Goal: Information Seeking & Learning: Find specific page/section

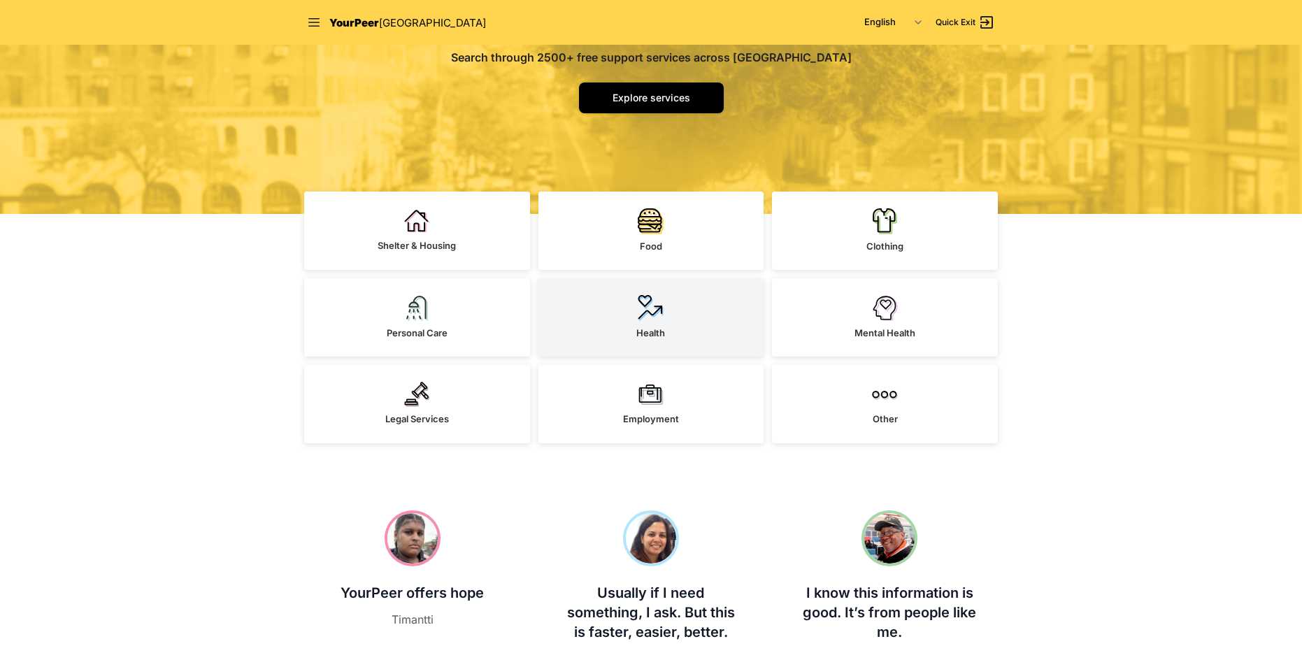
scroll to position [210, 0]
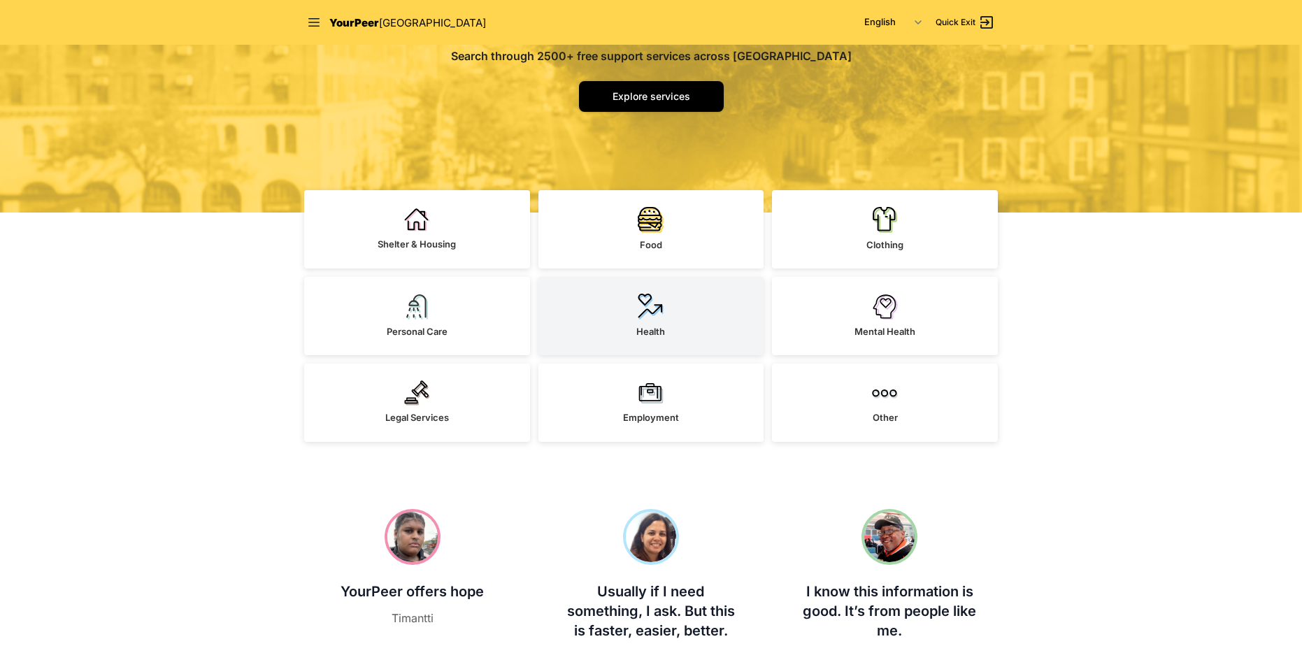
click at [684, 293] on link "Health" at bounding box center [651, 316] width 226 height 78
click at [651, 320] on link "Health" at bounding box center [651, 316] width 226 height 78
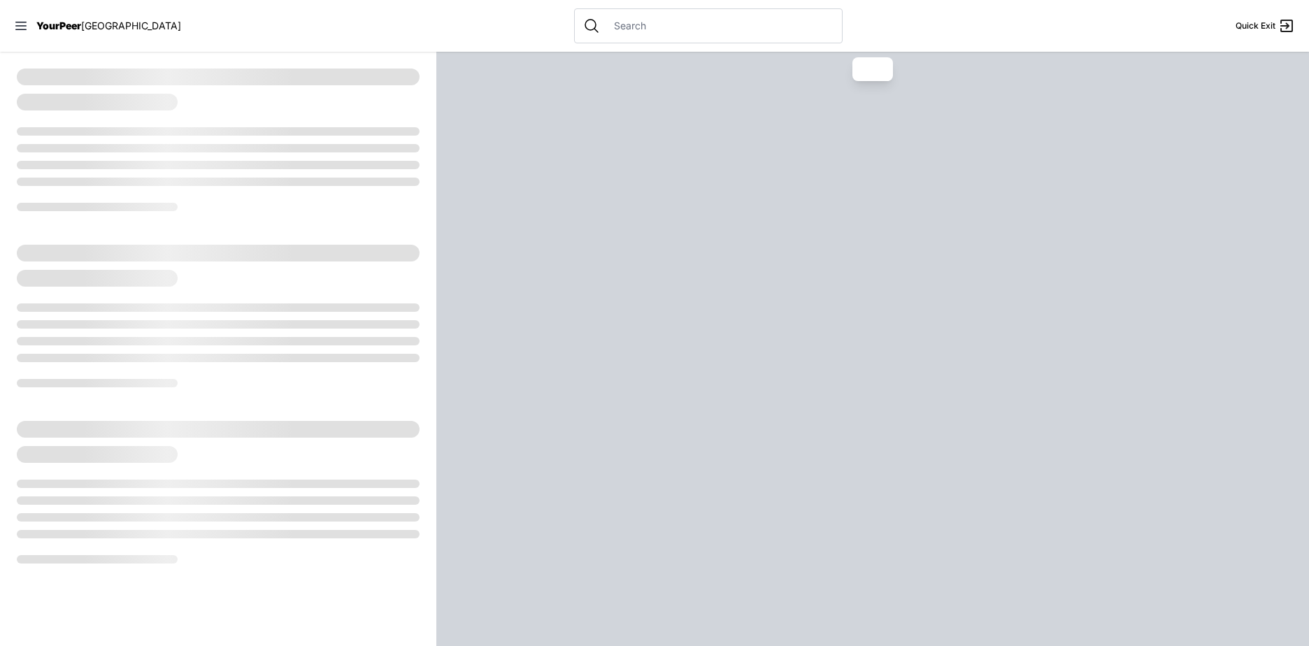
select select "recentlyUpdated"
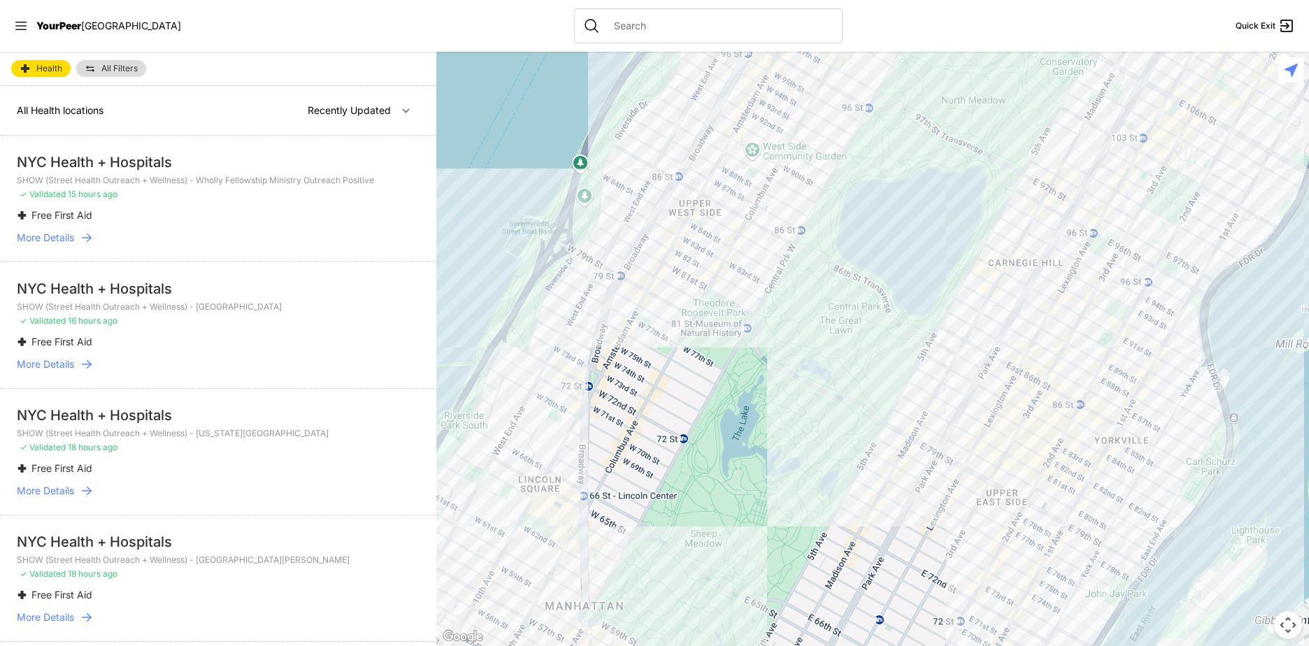
click at [605, 32] on input "text" at bounding box center [719, 26] width 228 height 14
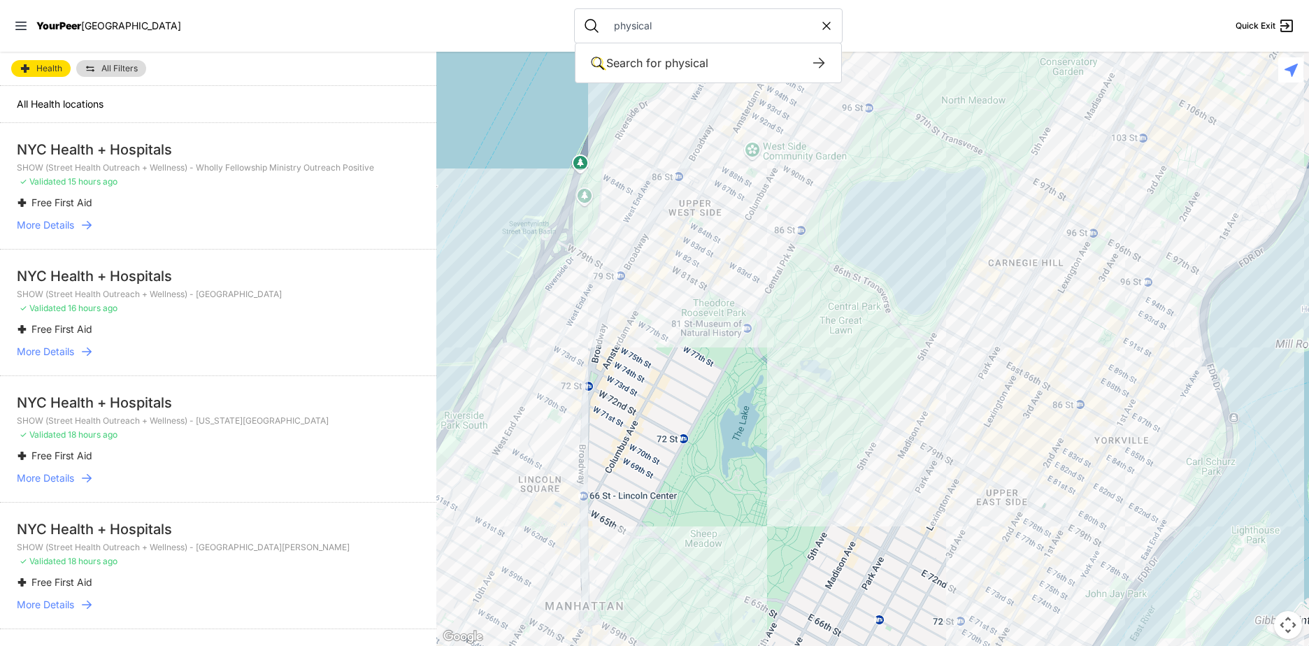
type input "physical"
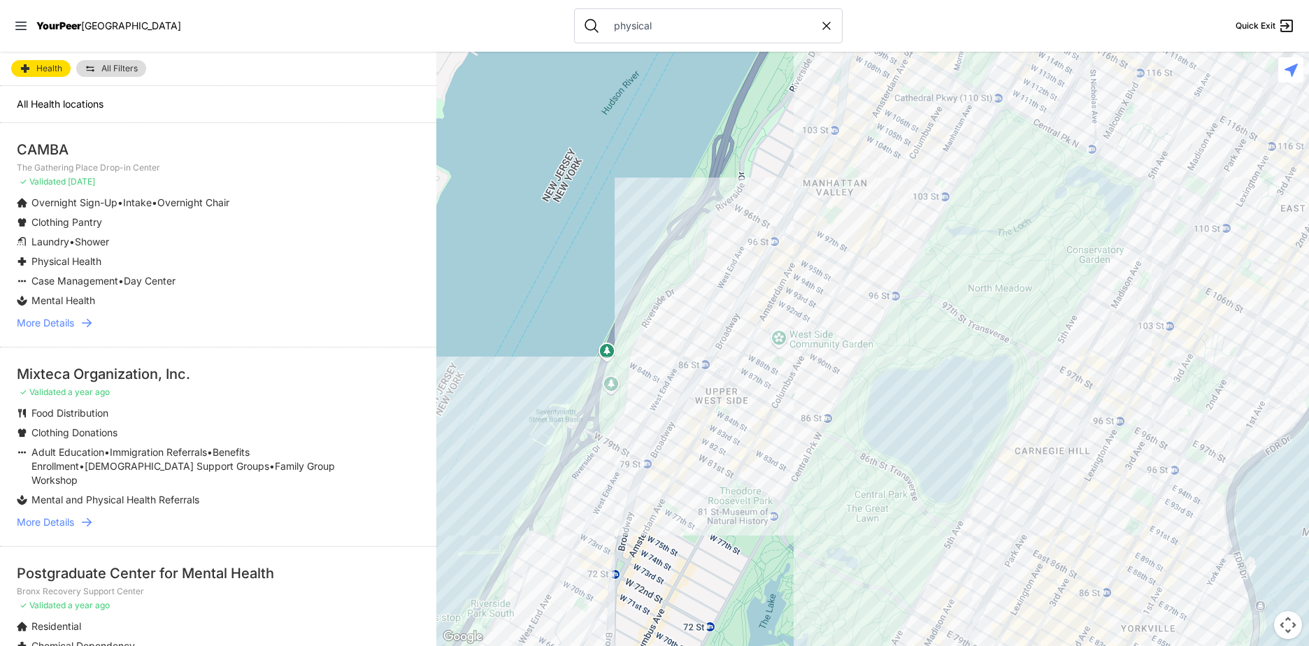
click at [107, 66] on span "All Filters" at bounding box center [119, 68] width 36 height 8
click at [85, 66] on img at bounding box center [90, 68] width 11 height 11
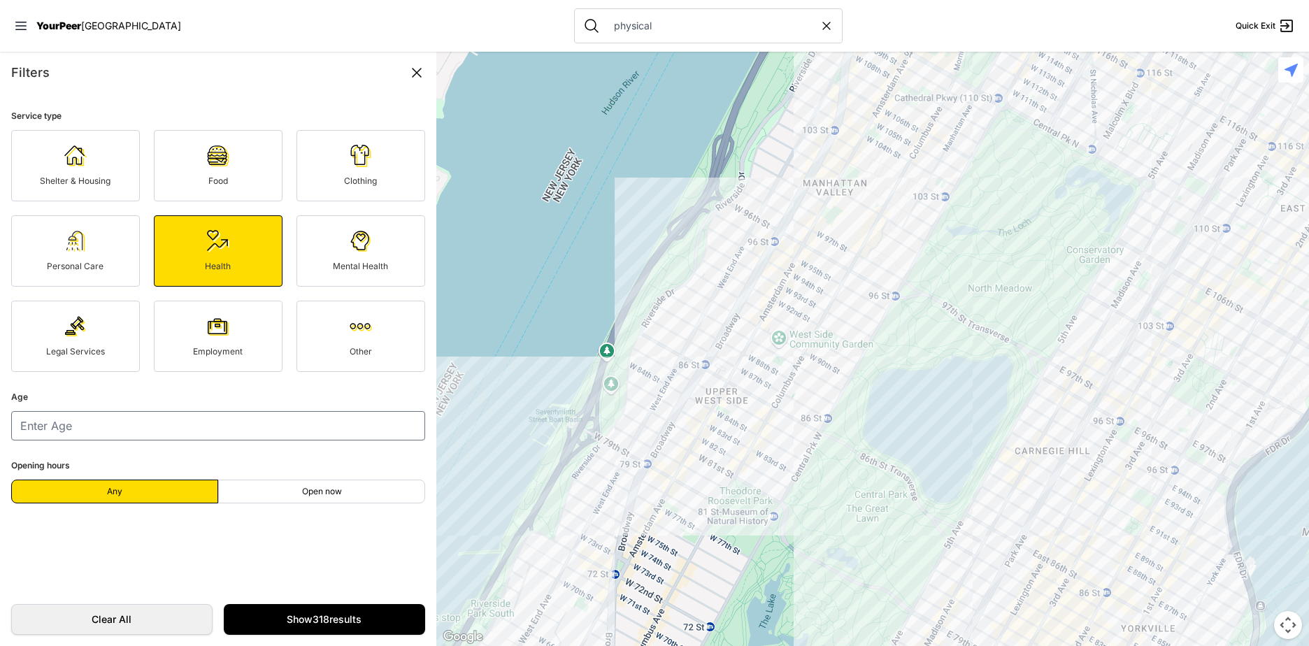
scroll to position [210, 0]
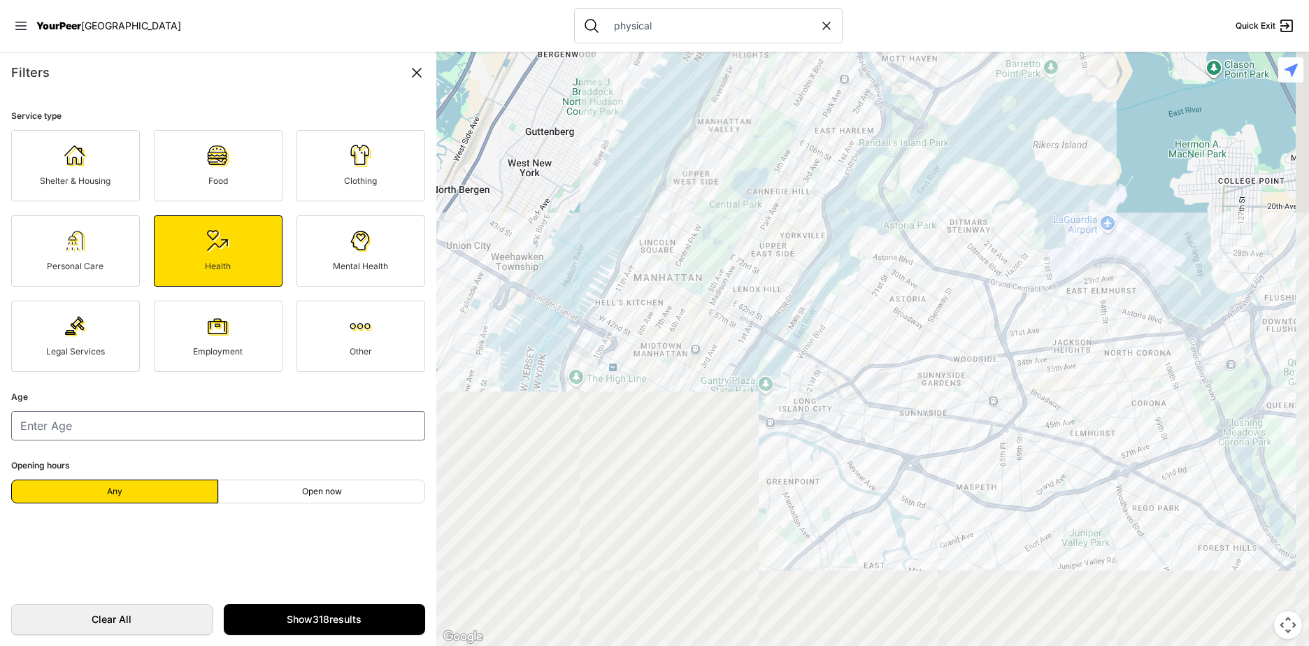
drag, startPoint x: 812, startPoint y: 468, endPoint x: 784, endPoint y: 110, distance: 359.0
click at [784, 110] on div at bounding box center [872, 349] width 872 height 594
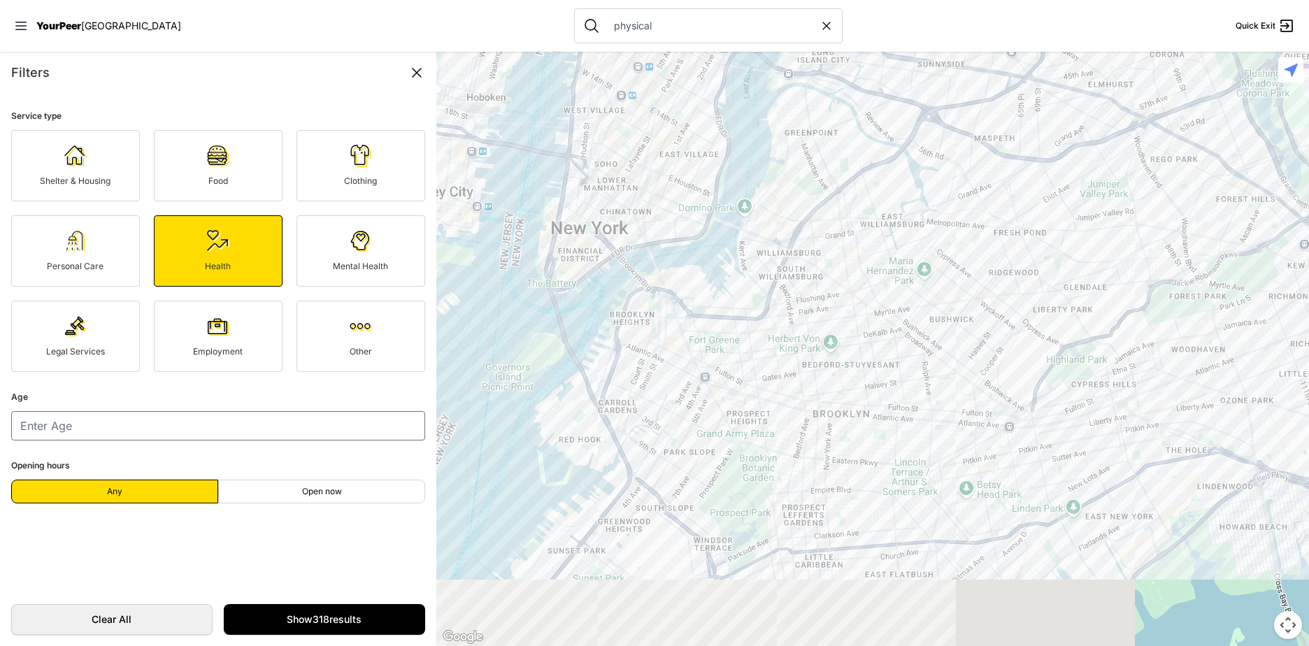
drag, startPoint x: 814, startPoint y: 468, endPoint x: 847, endPoint y: 206, distance: 263.6
click at [847, 206] on div at bounding box center [872, 349] width 872 height 594
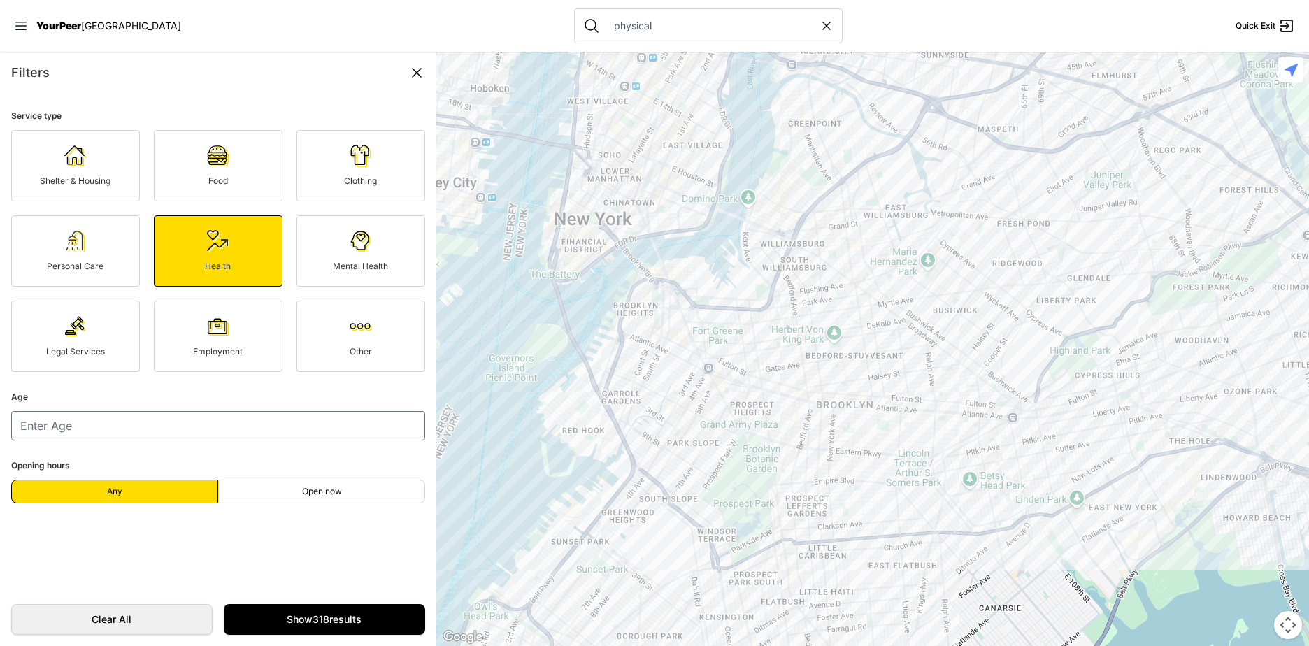
click at [714, 350] on div at bounding box center [872, 349] width 872 height 594
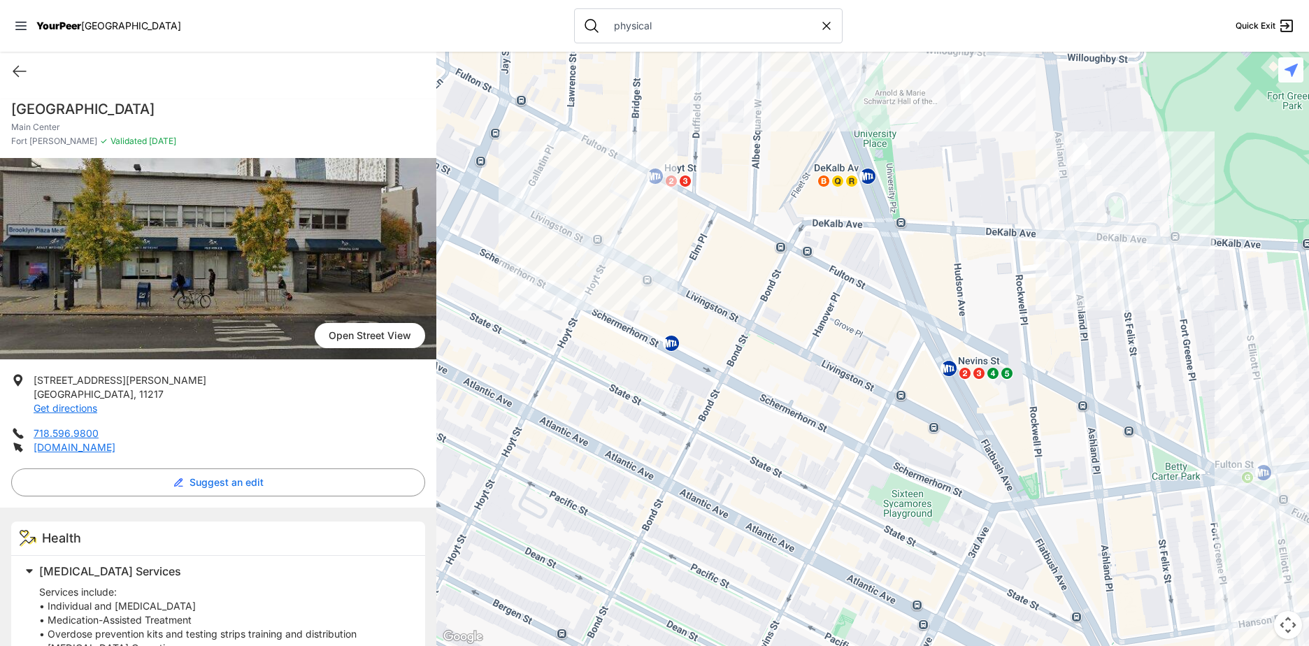
drag, startPoint x: 764, startPoint y: 287, endPoint x: 800, endPoint y: 324, distance: 51.9
click at [800, 324] on div at bounding box center [872, 349] width 872 height 594
click at [540, 181] on div at bounding box center [872, 349] width 872 height 594
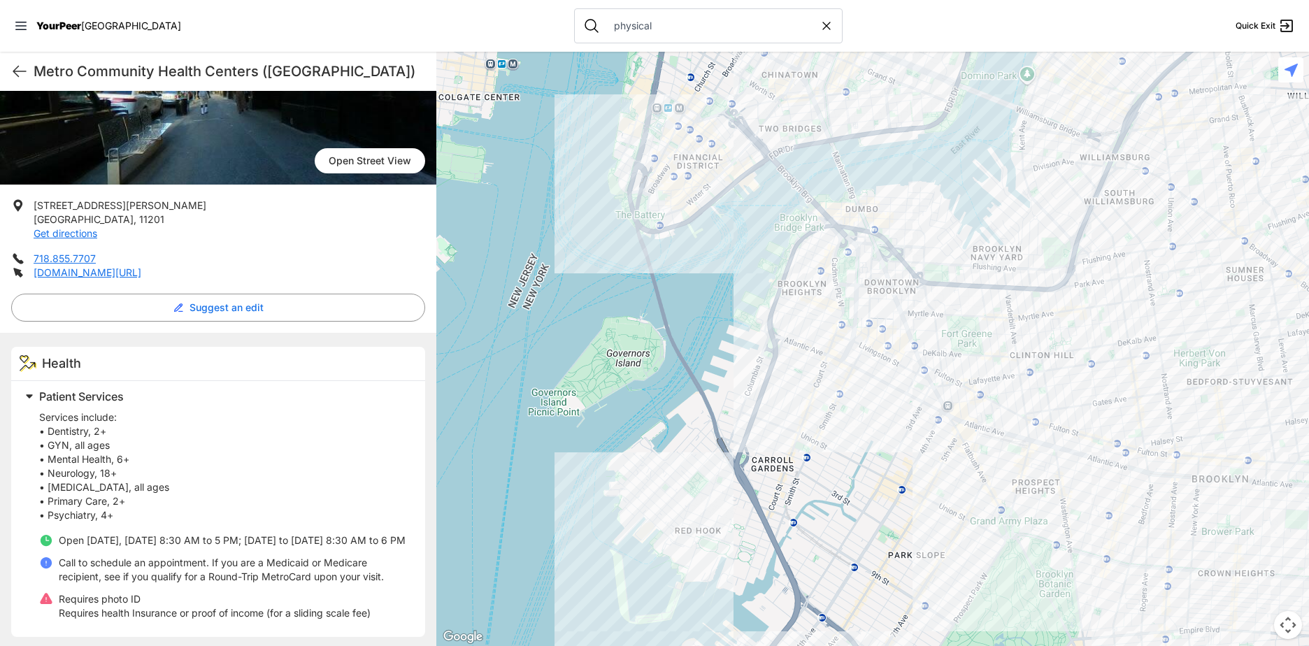
scroll to position [194, 0]
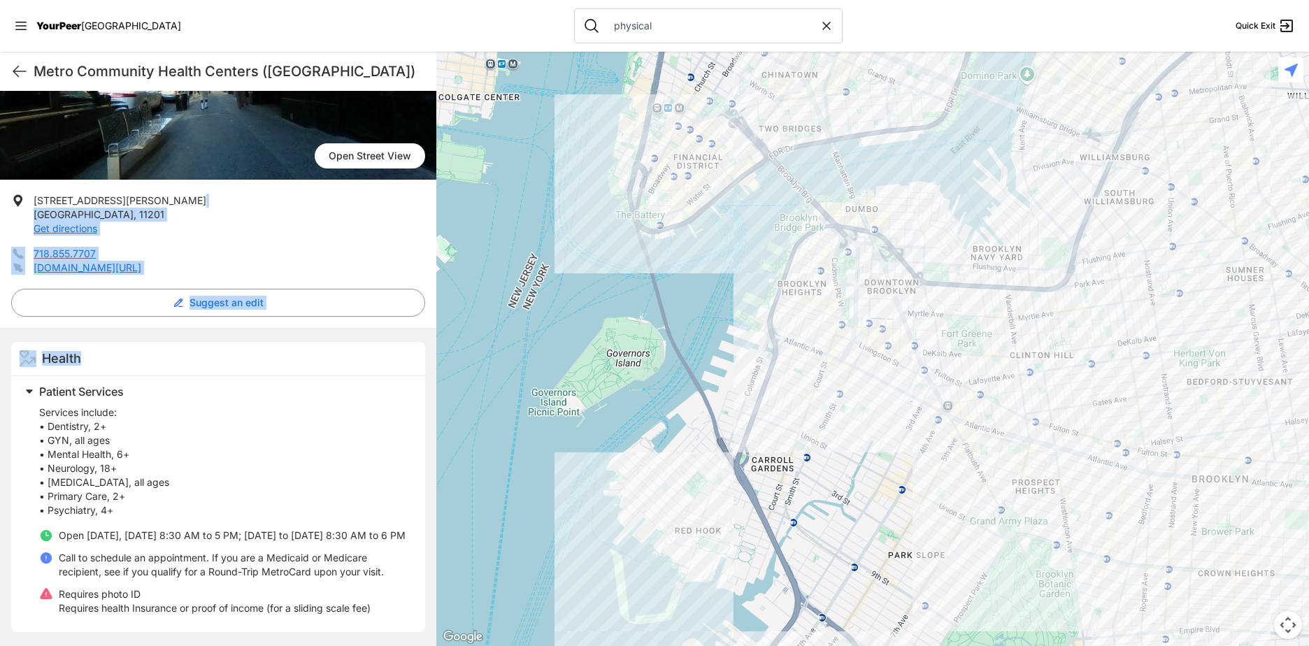
drag, startPoint x: 314, startPoint y: 182, endPoint x: 304, endPoint y: 329, distance: 147.8
click at [304, 329] on div "[GEOGRAPHIC_DATA] [STREET_ADDRESS][PERSON_NAME] Get directions 718.855.7707 [DO…" at bounding box center [218, 312] width 436 height 668
click at [875, 284] on div at bounding box center [872, 349] width 872 height 594
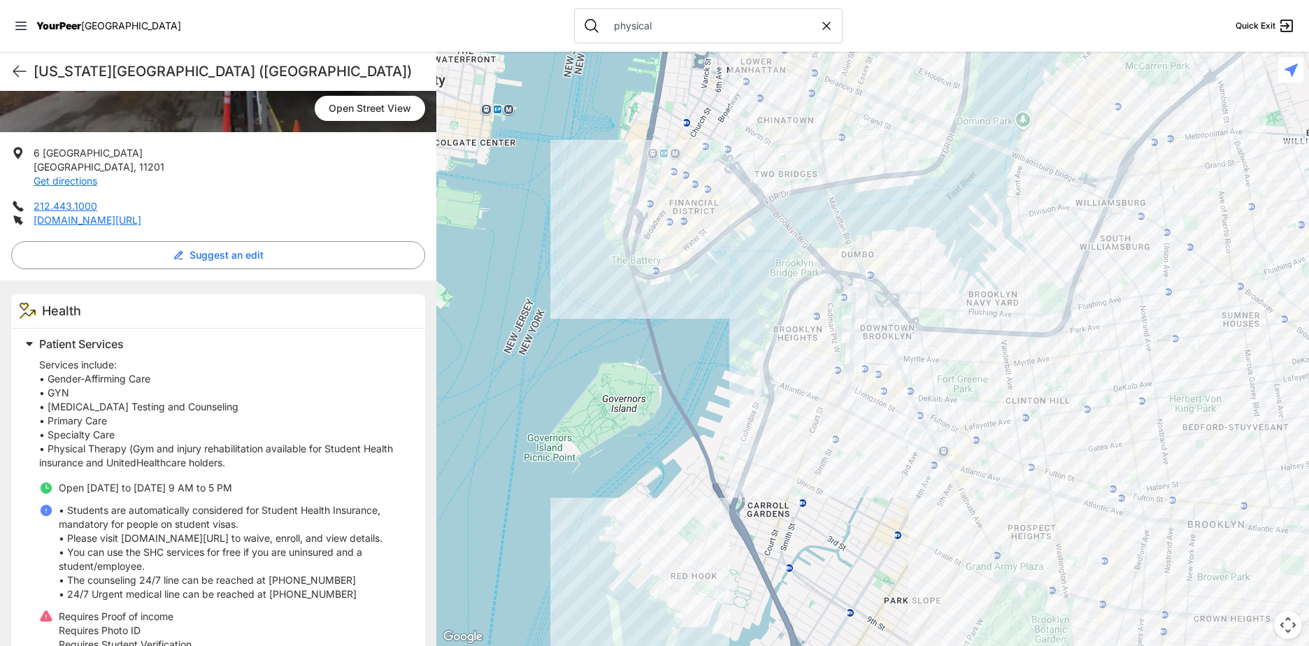
scroll to position [280, 0]
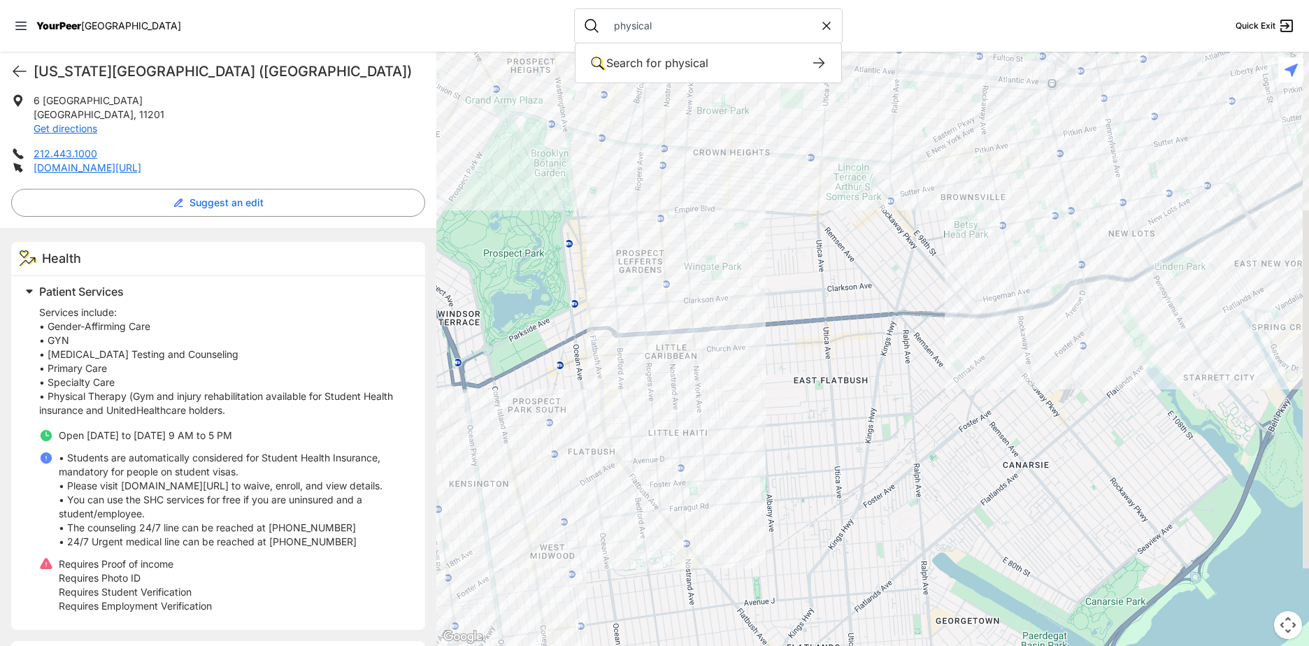
drag, startPoint x: 1058, startPoint y: 477, endPoint x: 554, endPoint y: 8, distance: 689.0
click at [554, 8] on div "Close panel YourPeer [GEOGRAPHIC_DATA] Quick Exit Single Adult Families Soup Ki…" at bounding box center [654, 323] width 1309 height 646
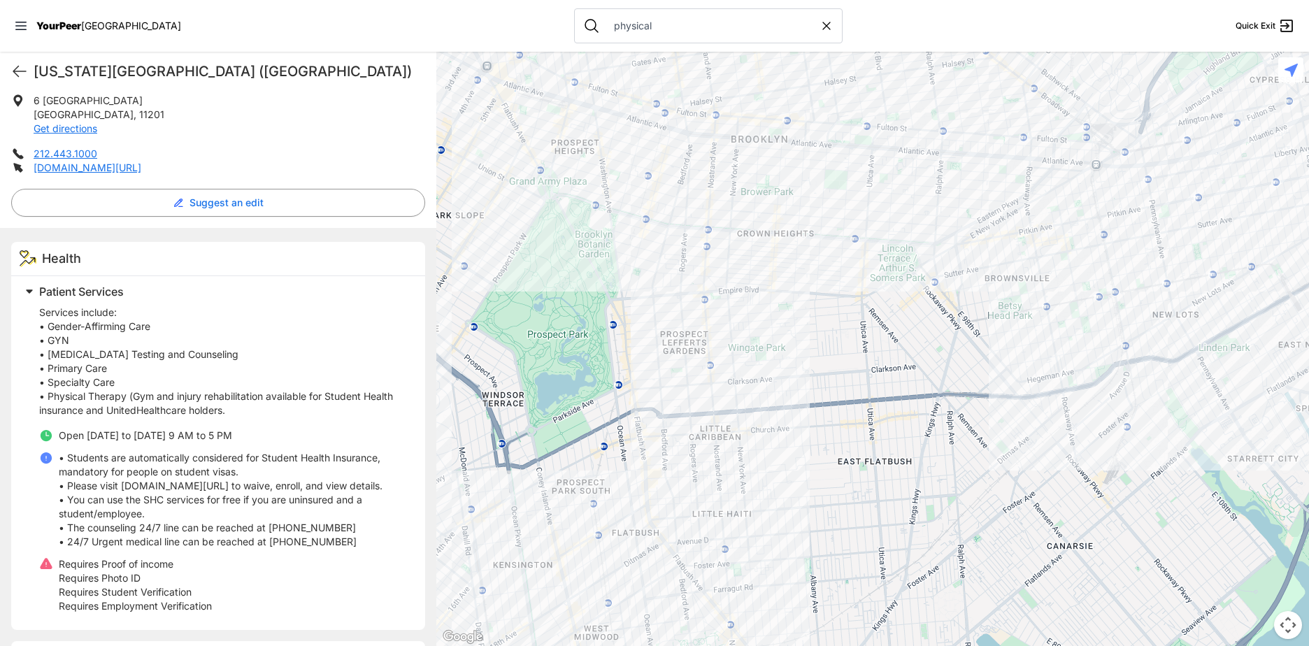
drag, startPoint x: 853, startPoint y: 343, endPoint x: 899, endPoint y: 424, distance: 93.9
click at [899, 424] on div at bounding box center [872, 349] width 872 height 594
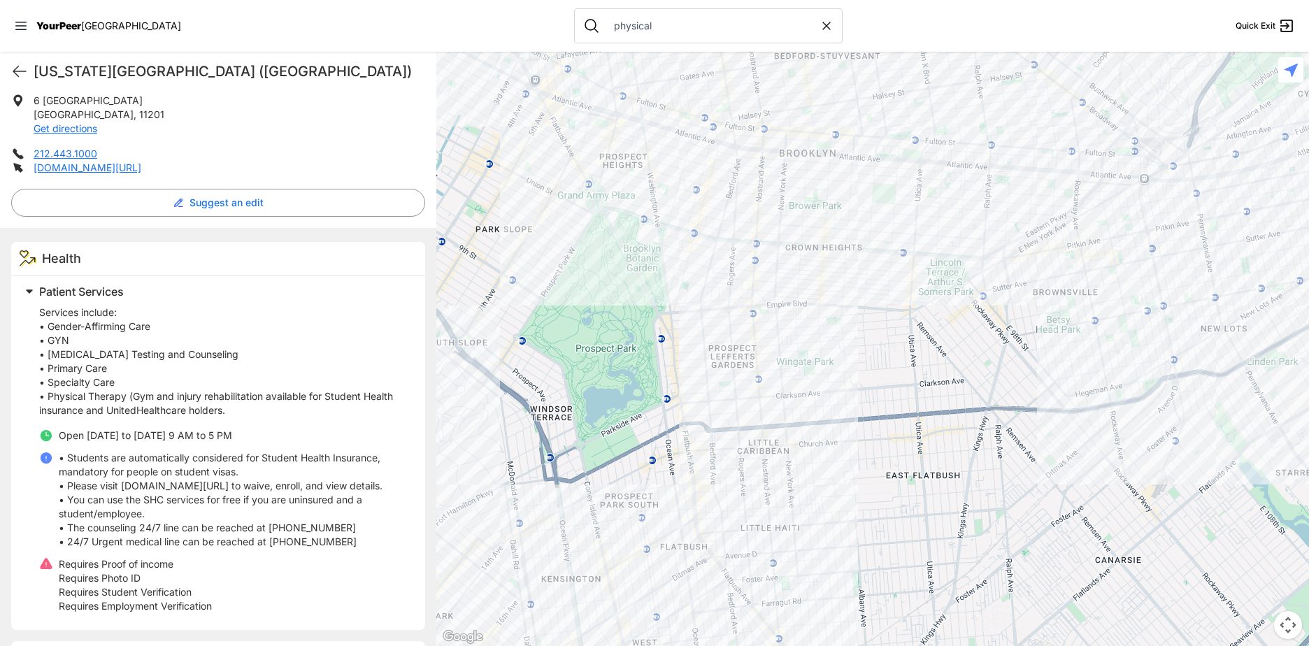
drag, startPoint x: 766, startPoint y: 529, endPoint x: 817, endPoint y: 543, distance: 52.7
click at [817, 543] on div at bounding box center [872, 349] width 872 height 594
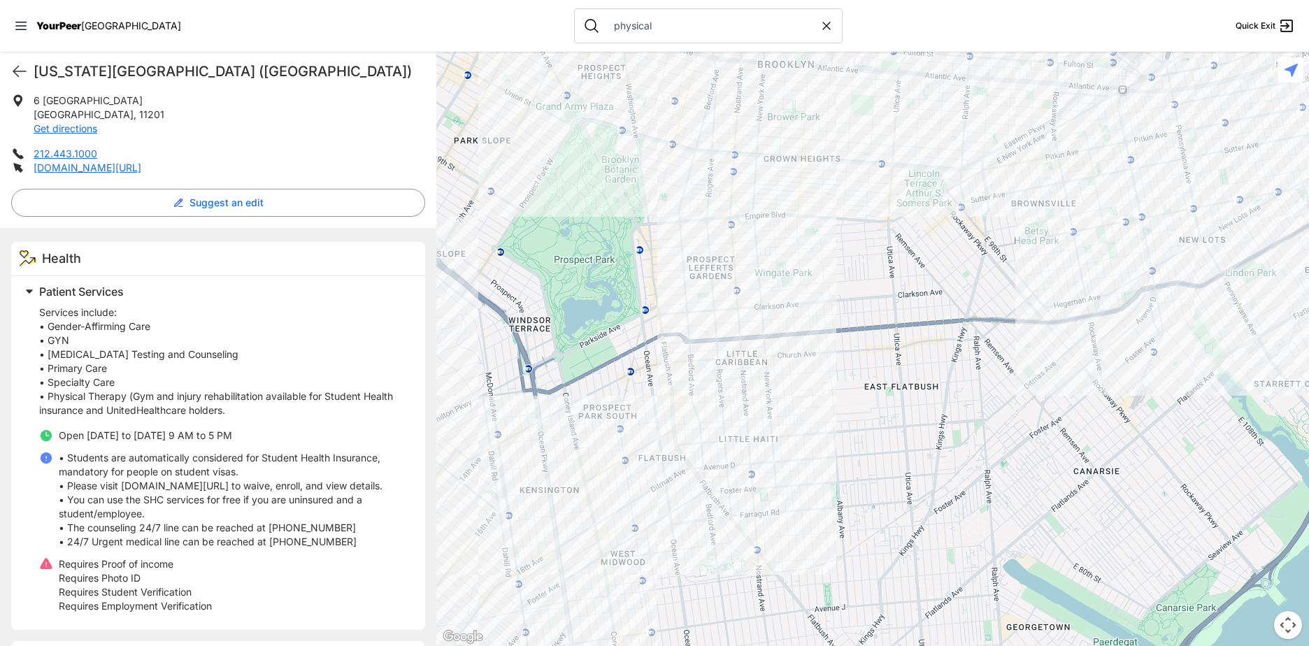
drag, startPoint x: 945, startPoint y: 394, endPoint x: 964, endPoint y: 348, distance: 49.9
click at [964, 348] on div at bounding box center [872, 349] width 872 height 594
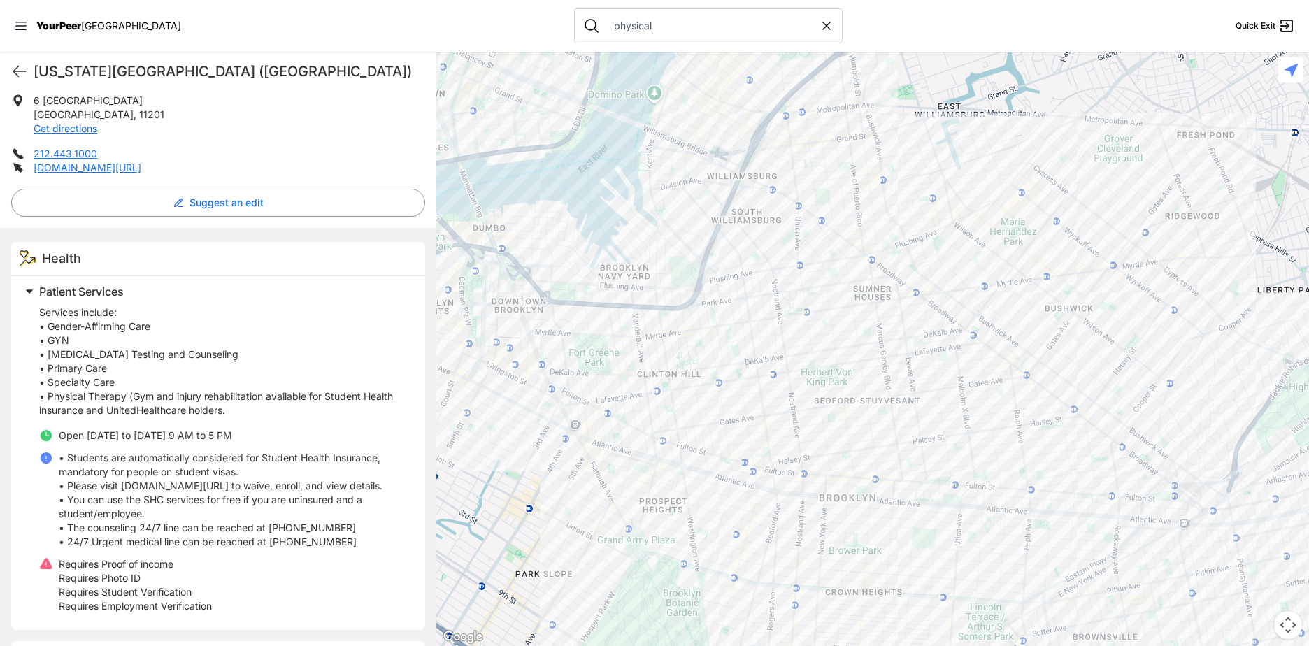
drag, startPoint x: 886, startPoint y: 352, endPoint x: 896, endPoint y: 588, distance: 236.5
click at [896, 588] on div at bounding box center [872, 349] width 872 height 594
click at [714, 254] on div at bounding box center [872, 349] width 872 height 594
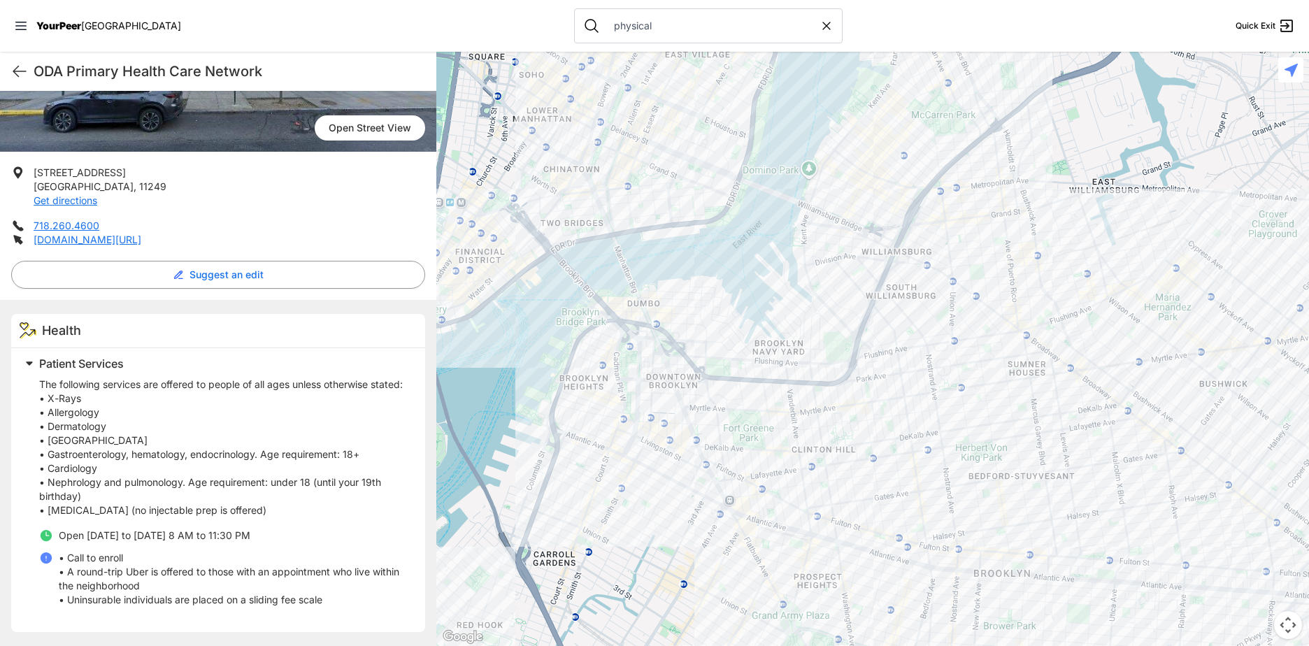
scroll to position [210, 0]
click at [884, 322] on div at bounding box center [872, 349] width 872 height 594
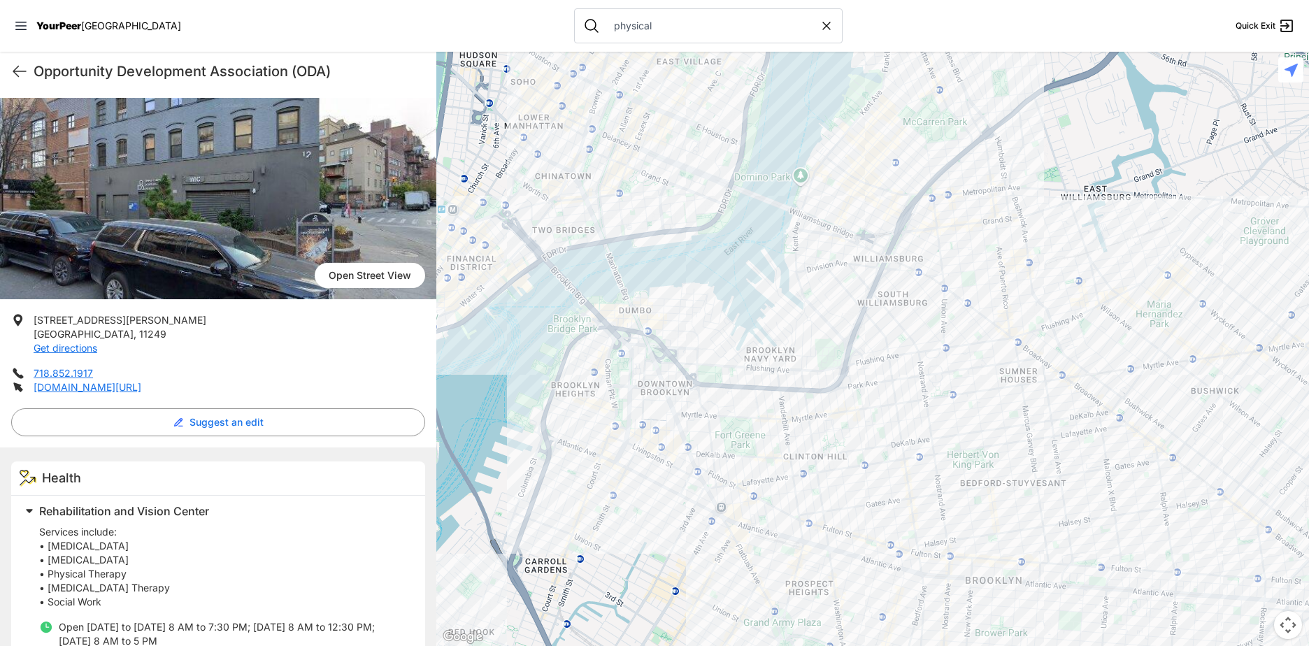
scroll to position [140, 0]
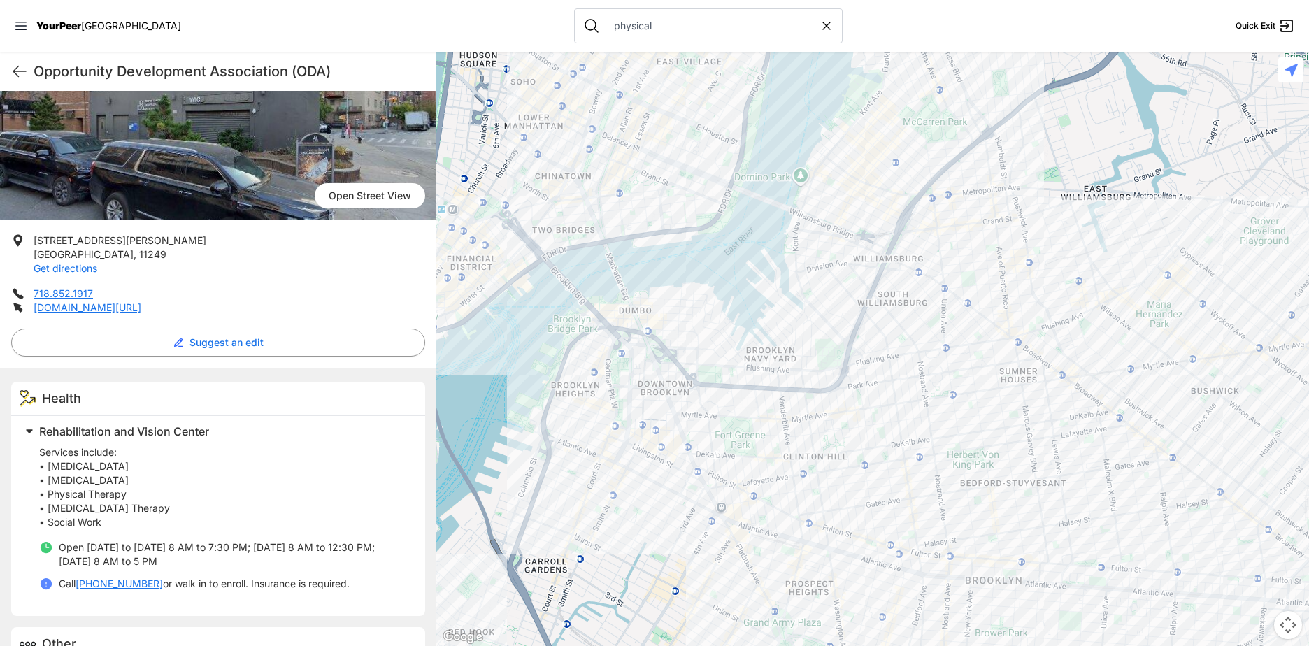
click at [895, 360] on div at bounding box center [872, 349] width 872 height 594
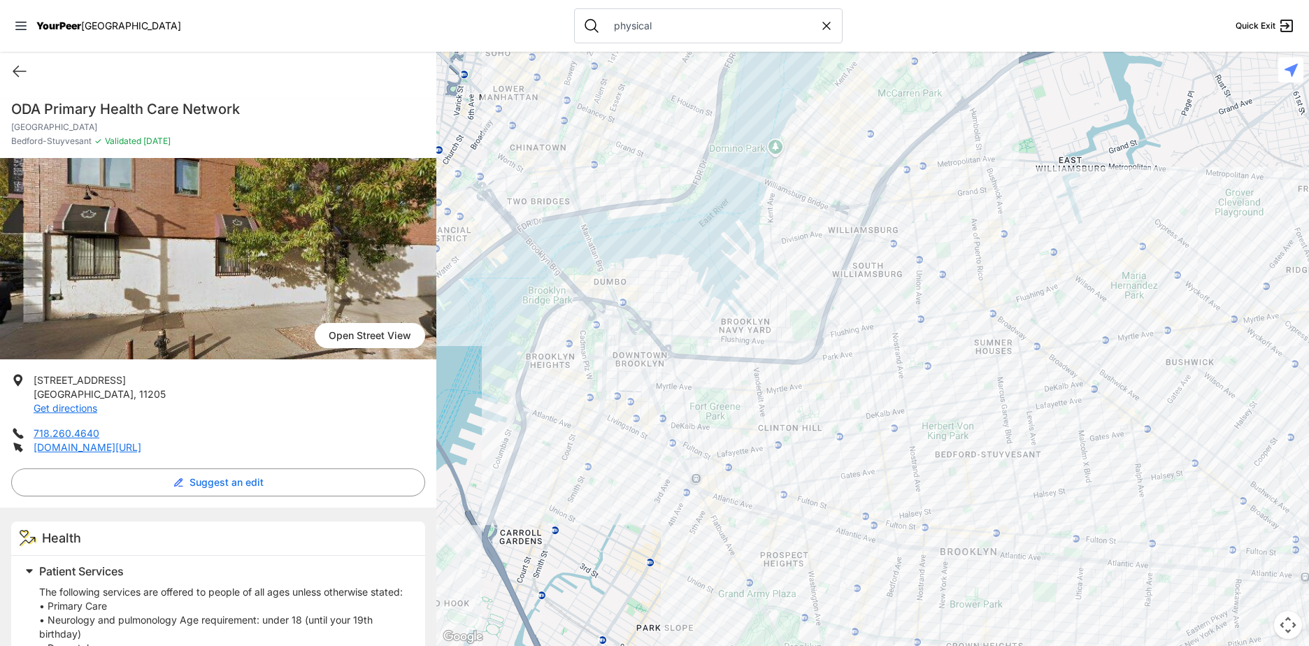
click at [872, 376] on div at bounding box center [872, 349] width 872 height 594
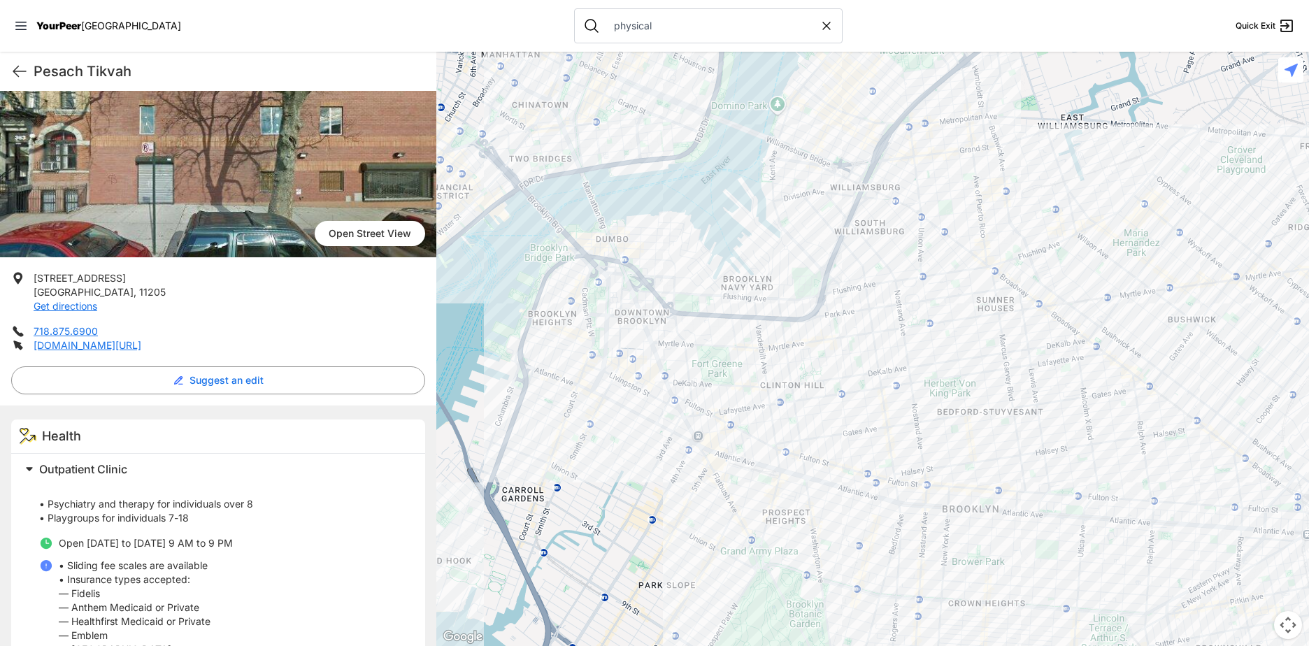
scroll to position [222, 0]
